Goal: Task Accomplishment & Management: Manage account settings

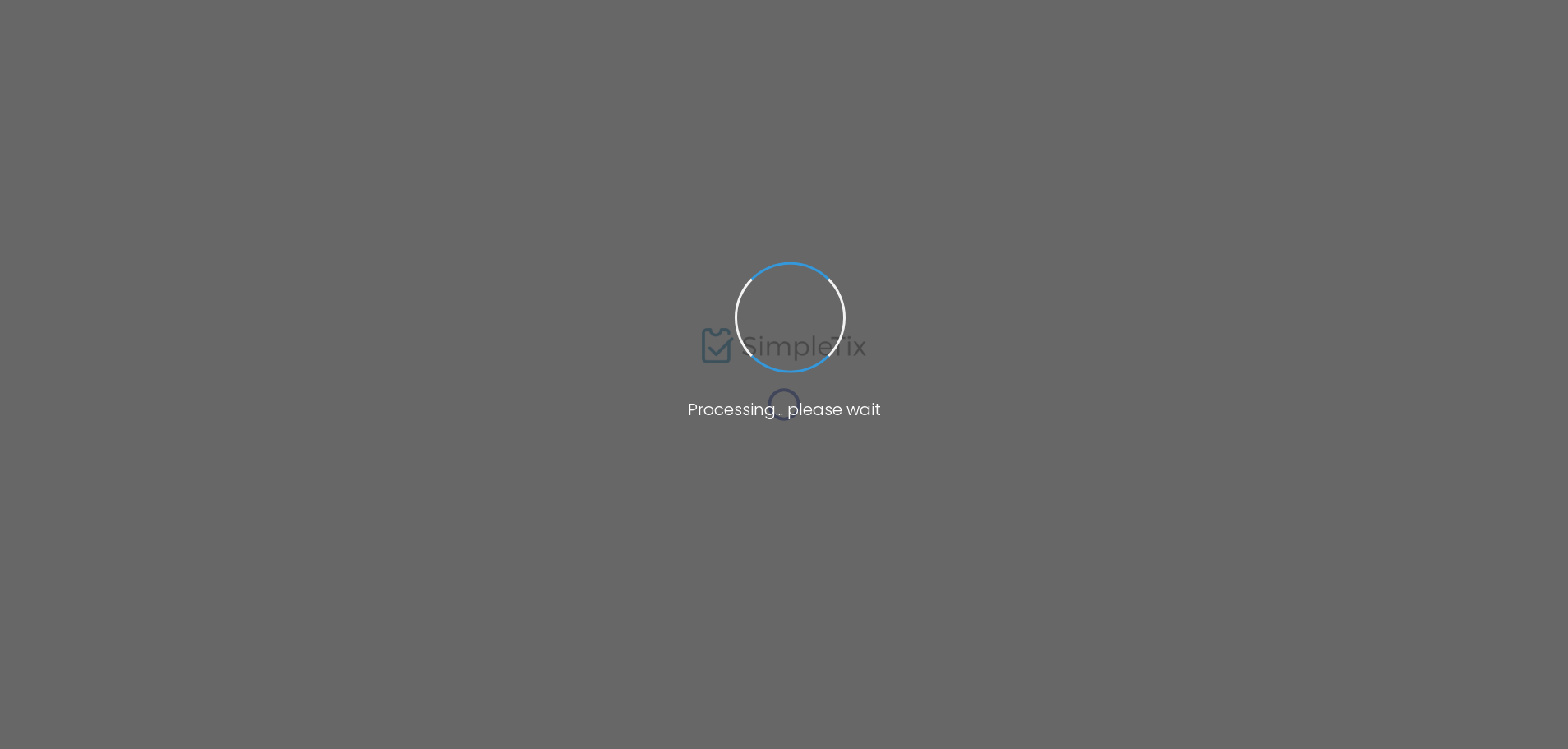
type input "[GEOGRAPHIC_DATA][DEMOGRAPHIC_DATA], Sanctuary"
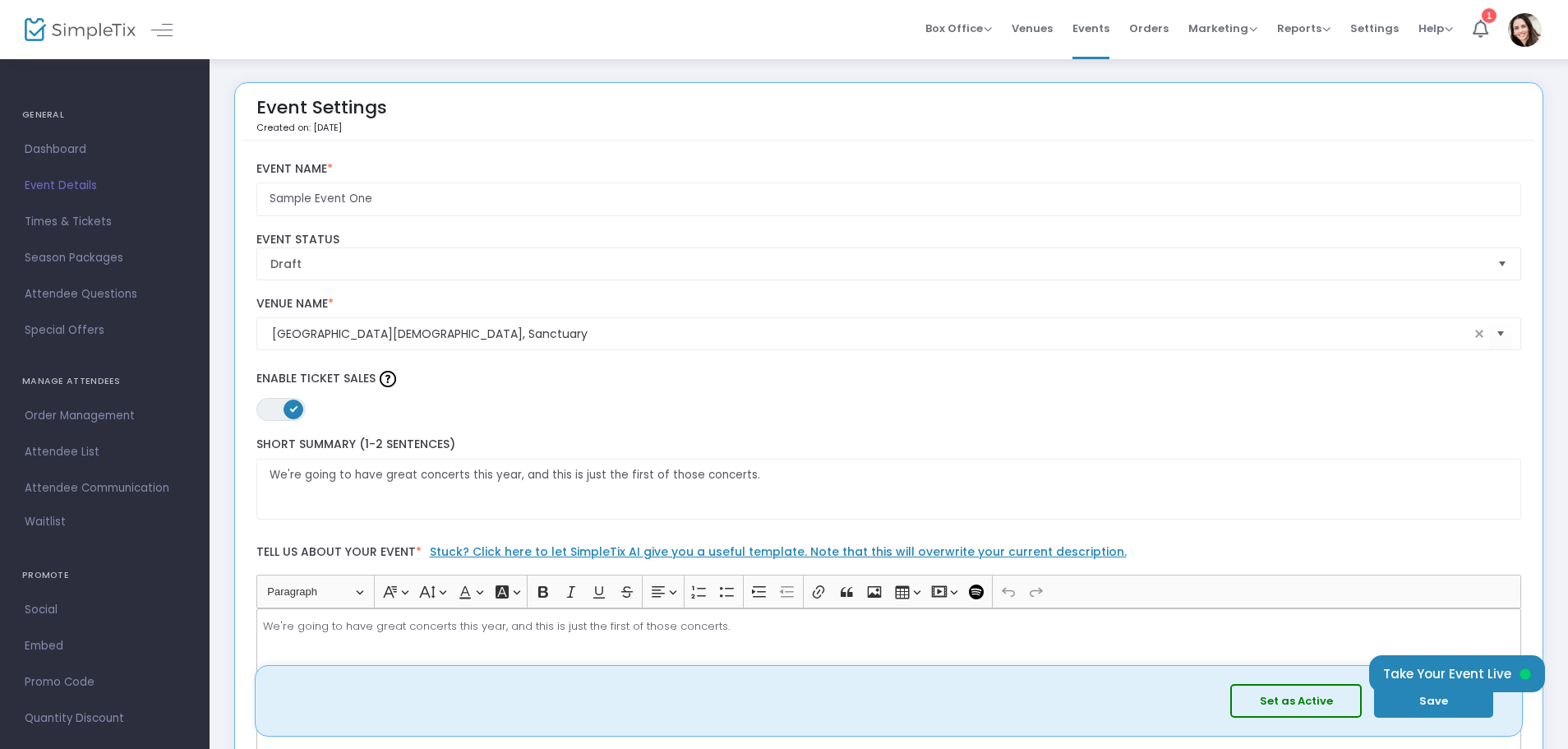
click at [1333, 705] on button "Set as Active" at bounding box center [1296, 701] width 131 height 33
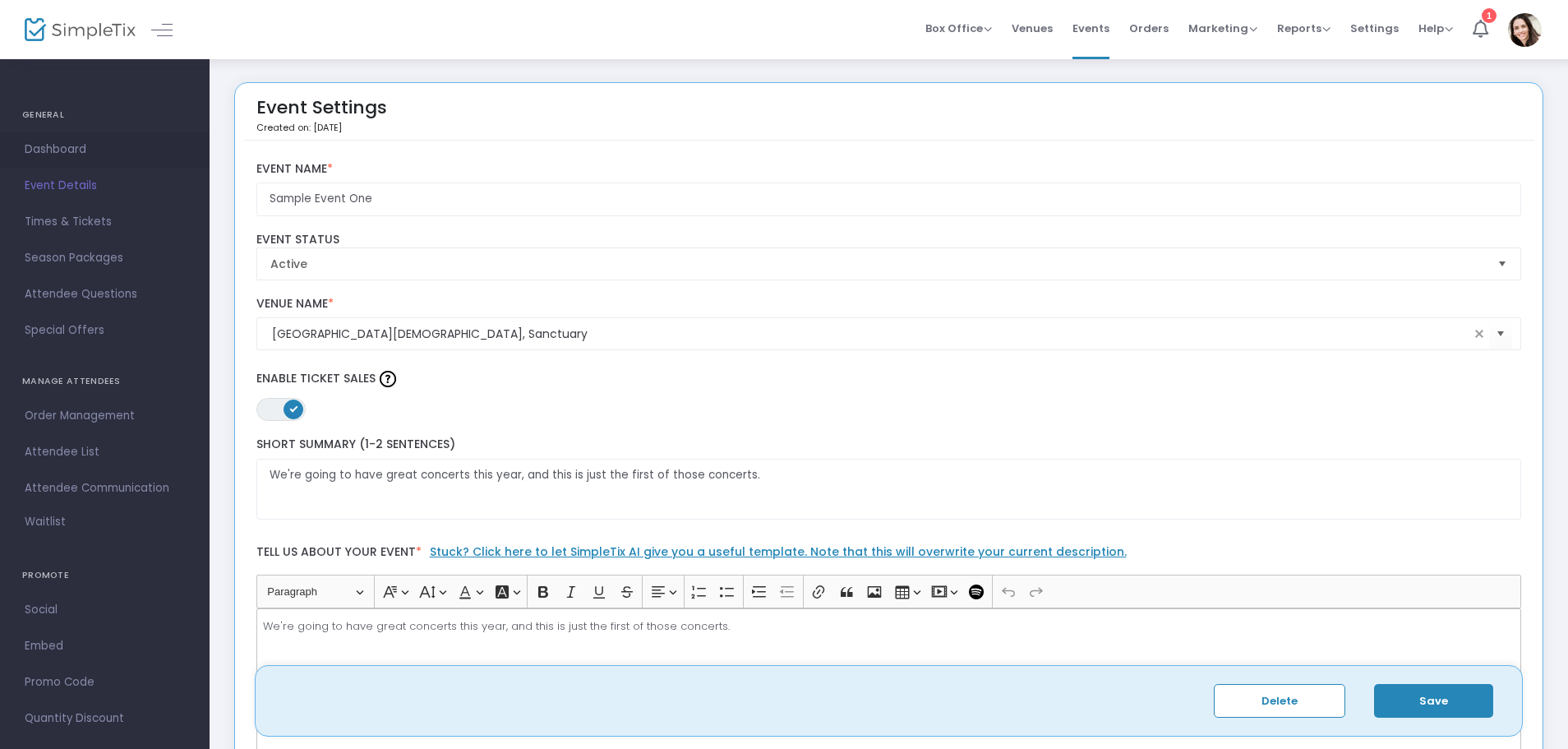
click at [44, 141] on span "Dashboard" at bounding box center [104, 150] width 160 height 22
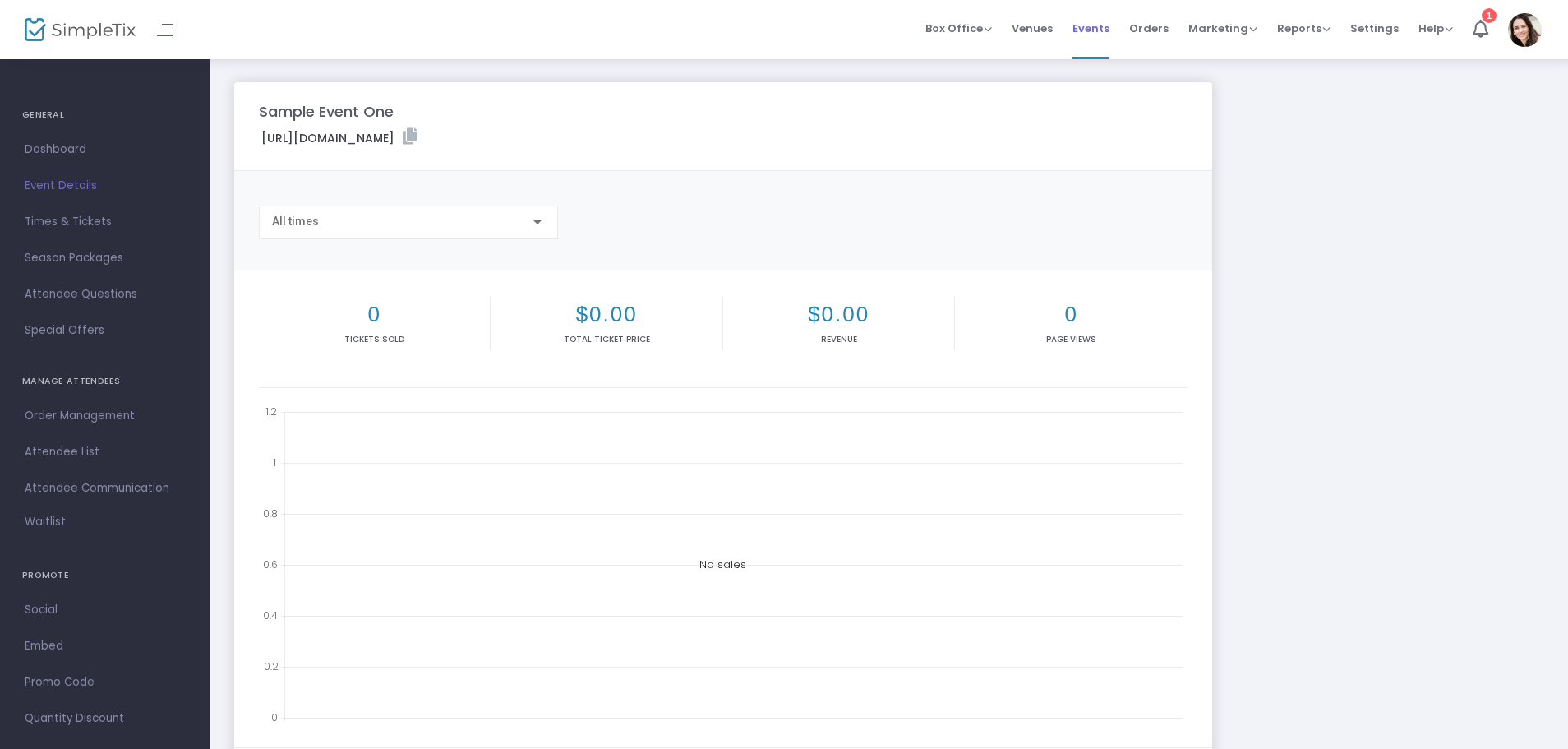
click at [1105, 23] on span "Events" at bounding box center [1091, 28] width 37 height 42
click at [0, 0] on span at bounding box center [0, 0] width 0 height 0
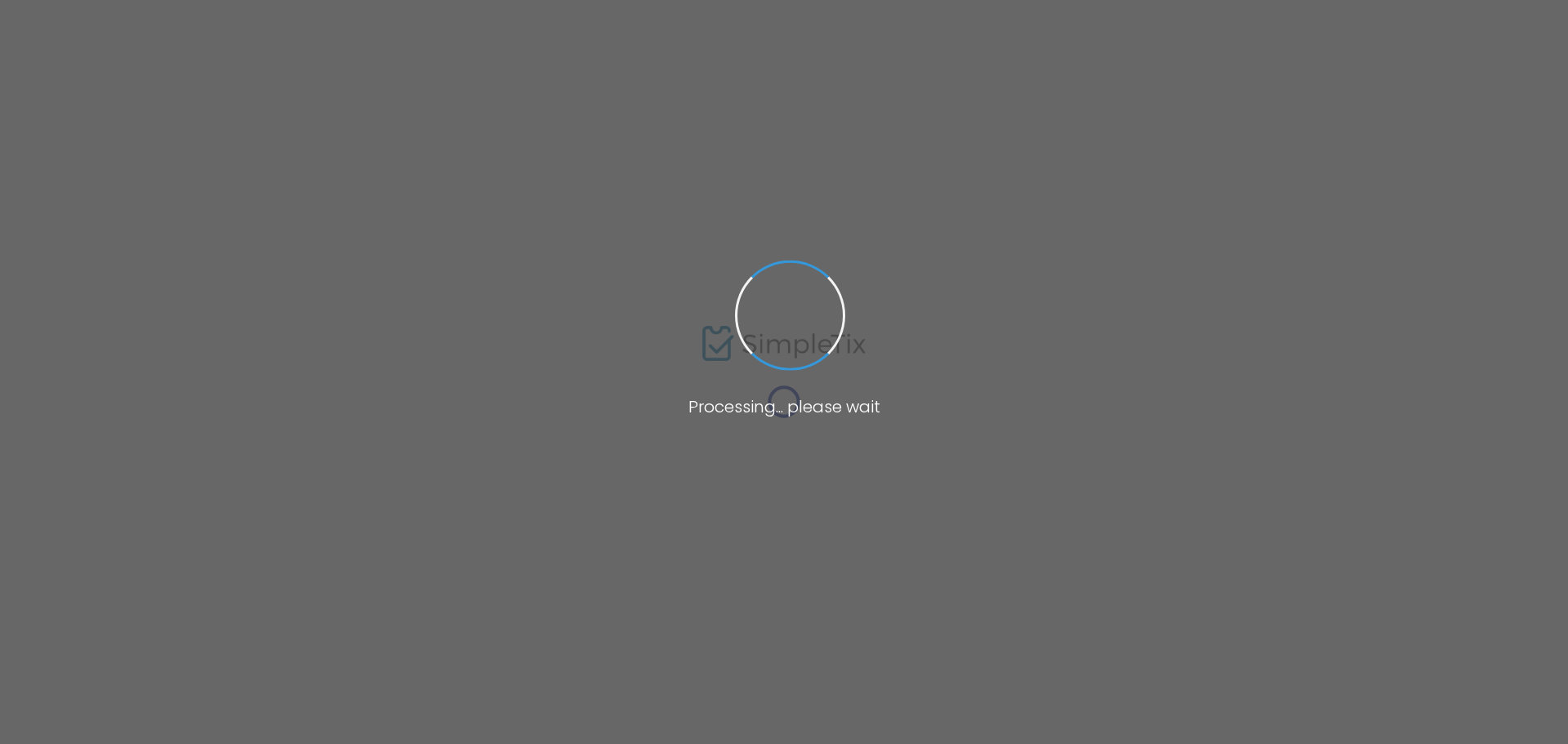
type input "Sample Event Two"
type textarea "We're going to have great concerts this year. This is concert number two."
type input "Buy Tickets"
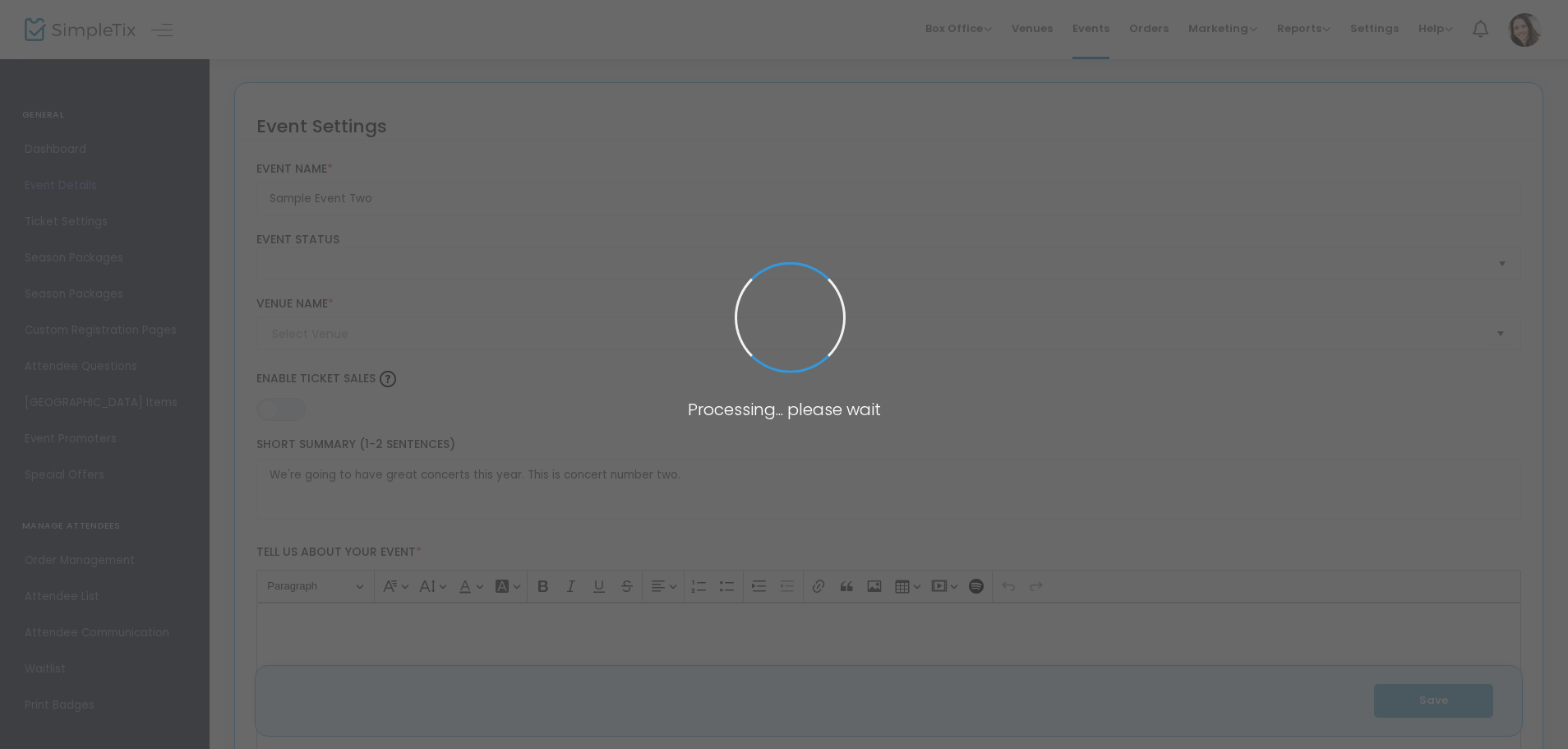
type input "[GEOGRAPHIC_DATA][DEMOGRAPHIC_DATA], Sanctuary"
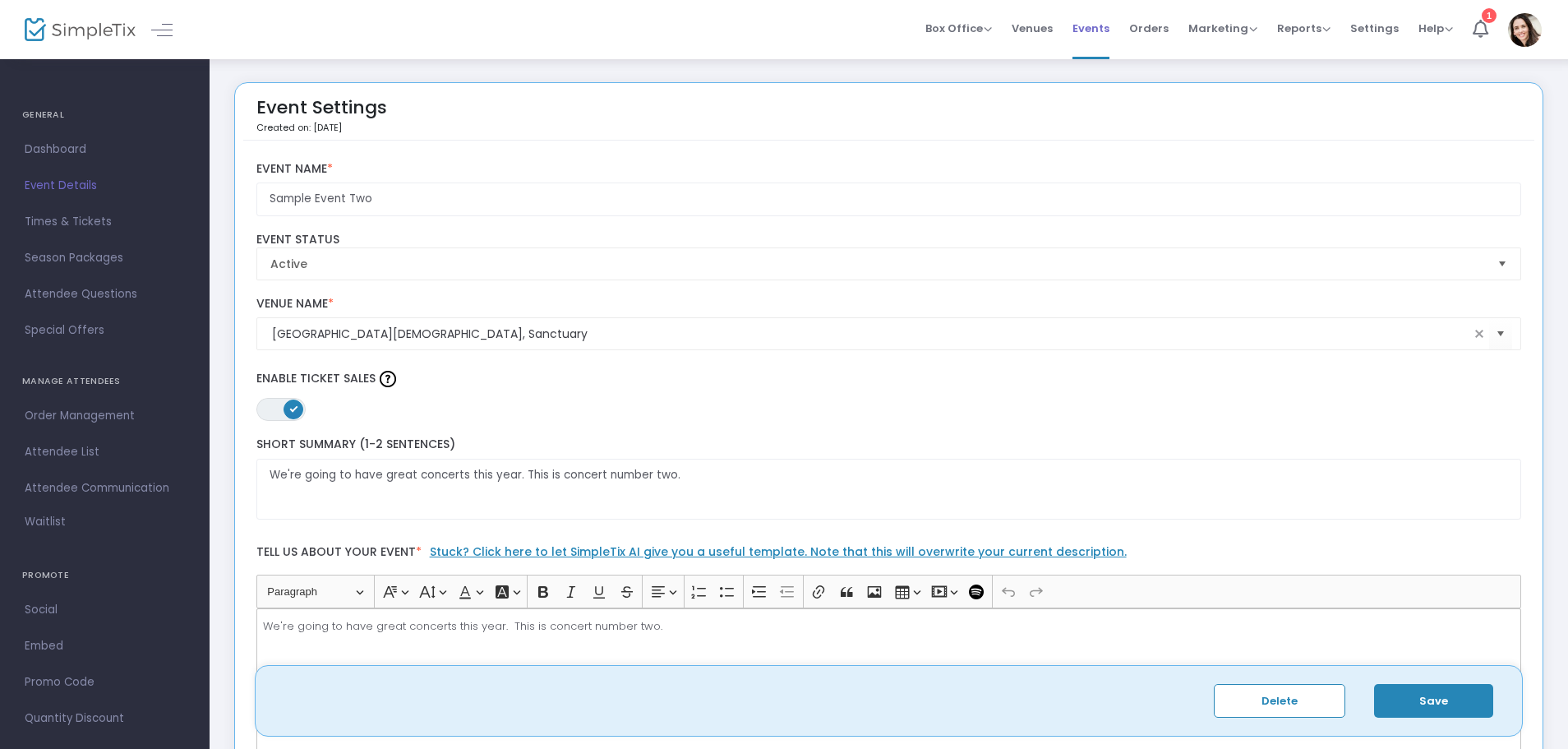
click at [1087, 33] on span "Events" at bounding box center [1091, 28] width 37 height 42
click at [0, 0] on span at bounding box center [0, 0] width 0 height 0
